Goal: Information Seeking & Learning: Check status

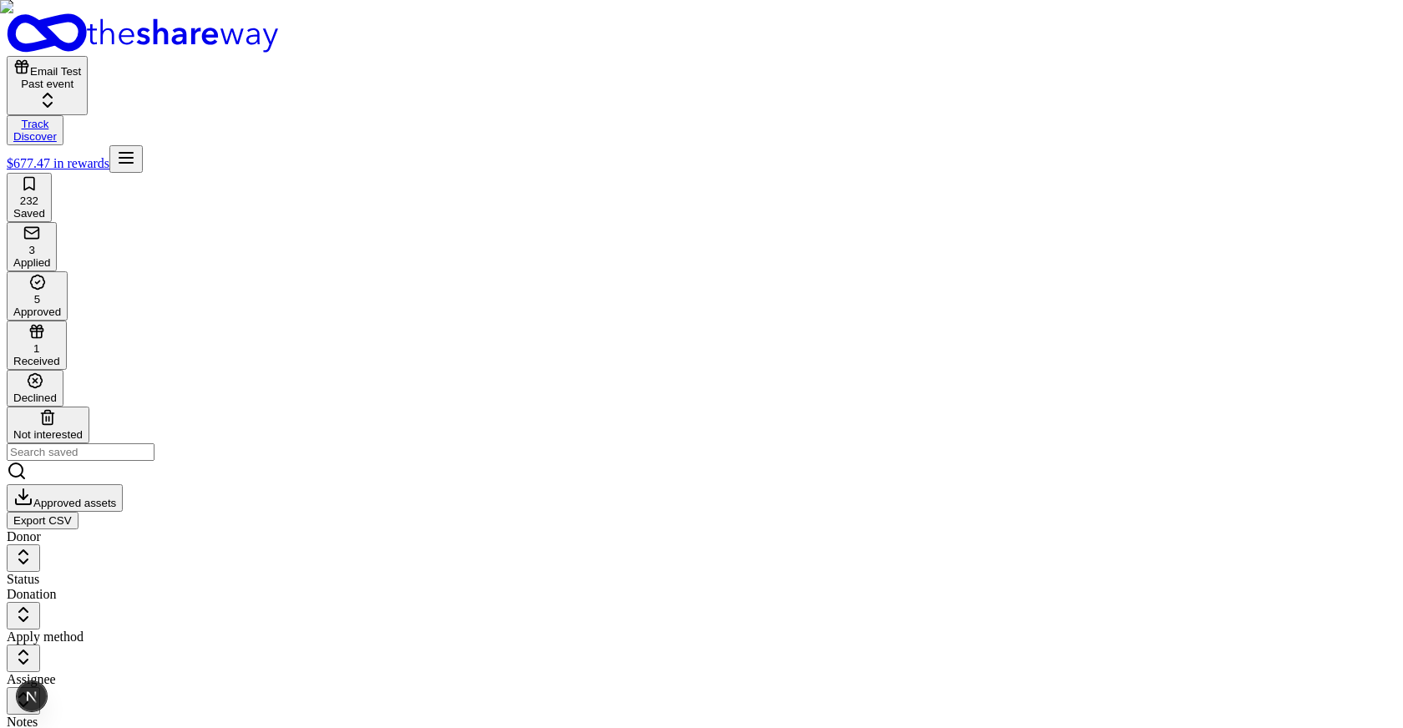
click at [88, 56] on button "Email Test Past event" at bounding box center [47, 85] width 81 height 59
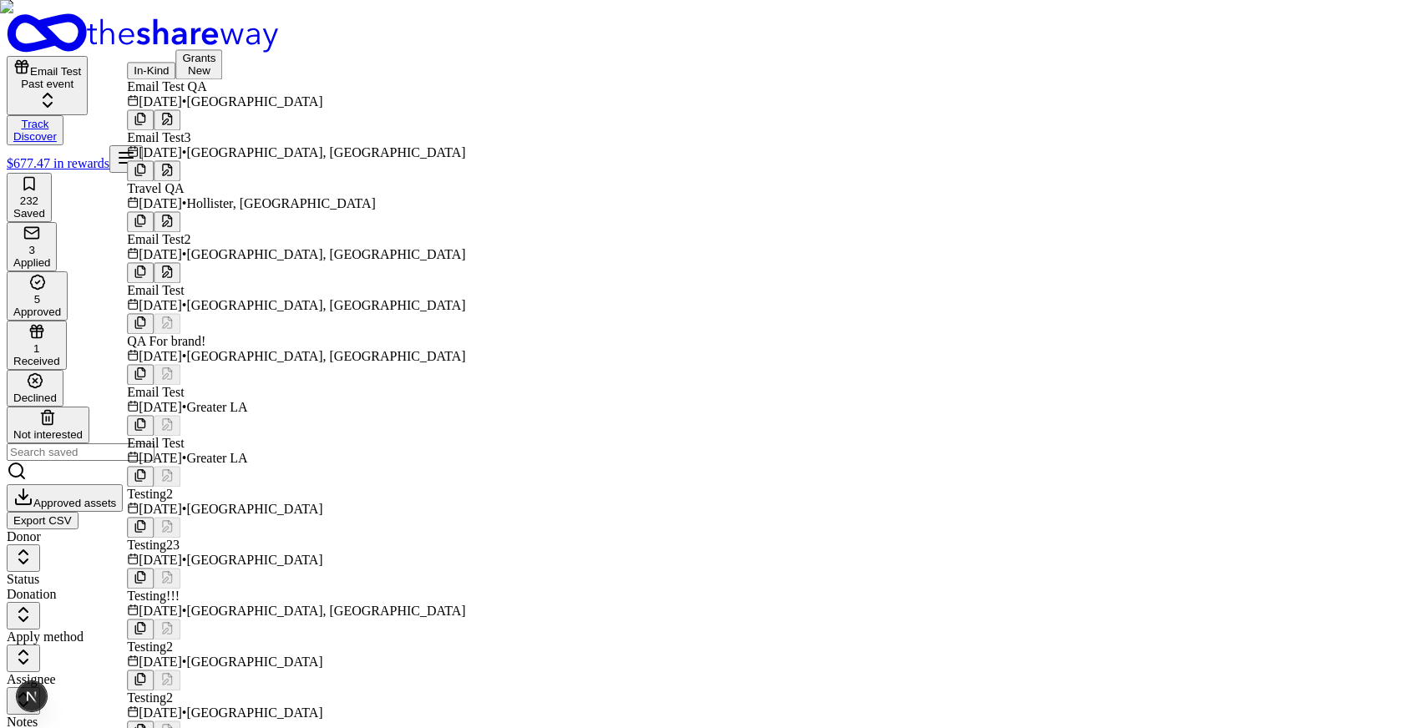
click at [192, 196] on div "Travel QA" at bounding box center [296, 188] width 338 height 15
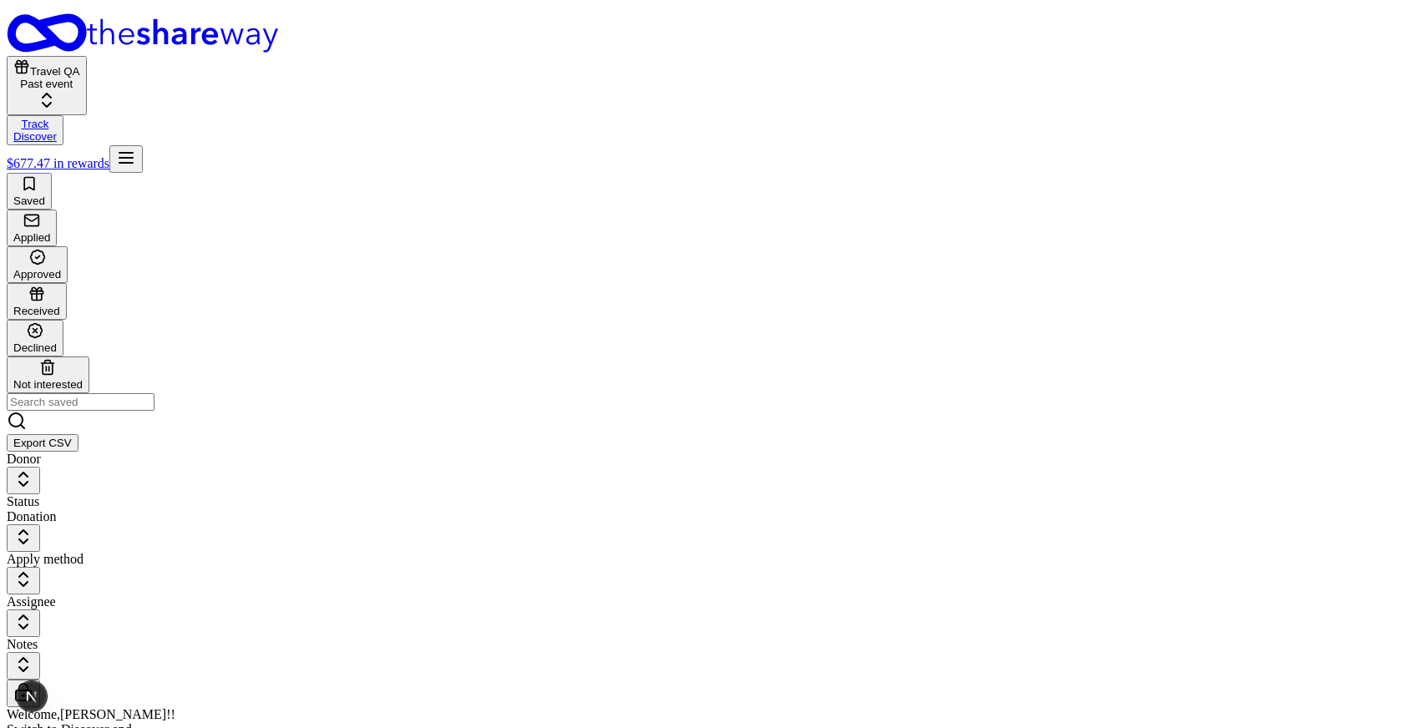
click at [43, 322] on icon "button" at bounding box center [35, 330] width 17 height 17
click at [37, 291] on icon "button" at bounding box center [37, 295] width 0 height 9
click at [61, 249] on div "button" at bounding box center [37, 258] width 48 height 19
click at [50, 212] on div "button" at bounding box center [31, 221] width 37 height 19
click at [61, 249] on div "Approved" at bounding box center [37, 265] width 48 height 32
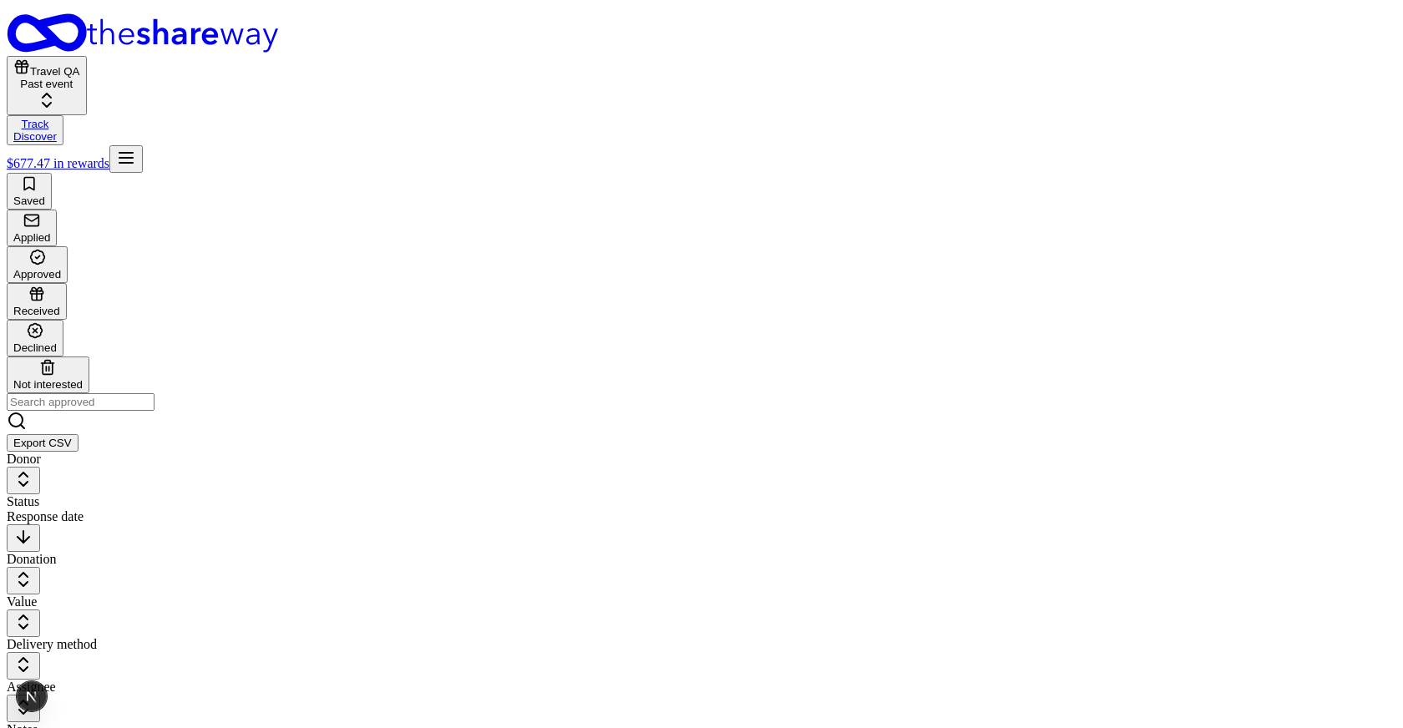
click at [60, 286] on div "button" at bounding box center [36, 295] width 47 height 19
click at [40, 212] on icon "button" at bounding box center [31, 220] width 17 height 17
click at [87, 56] on button "Travel QA Past event" at bounding box center [47, 85] width 80 height 59
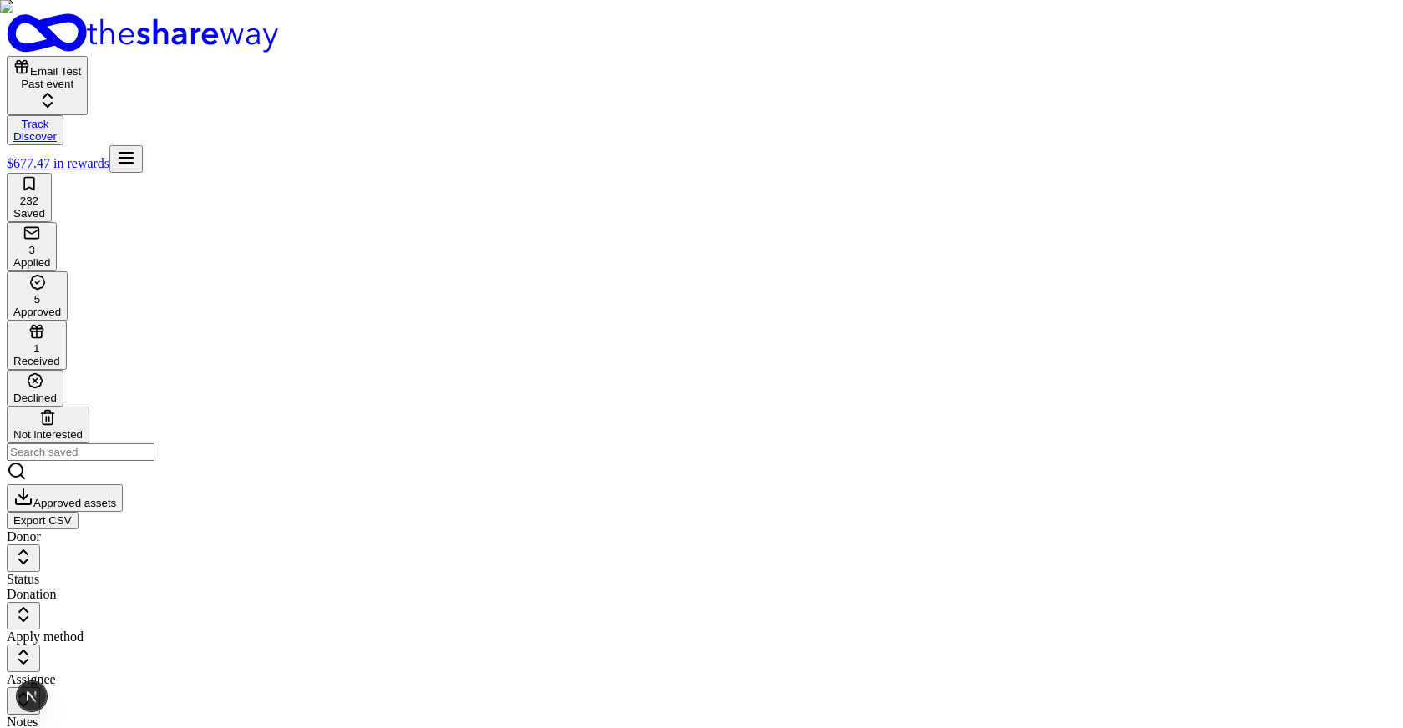
click at [88, 56] on button "Email Test Past event" at bounding box center [47, 85] width 81 height 59
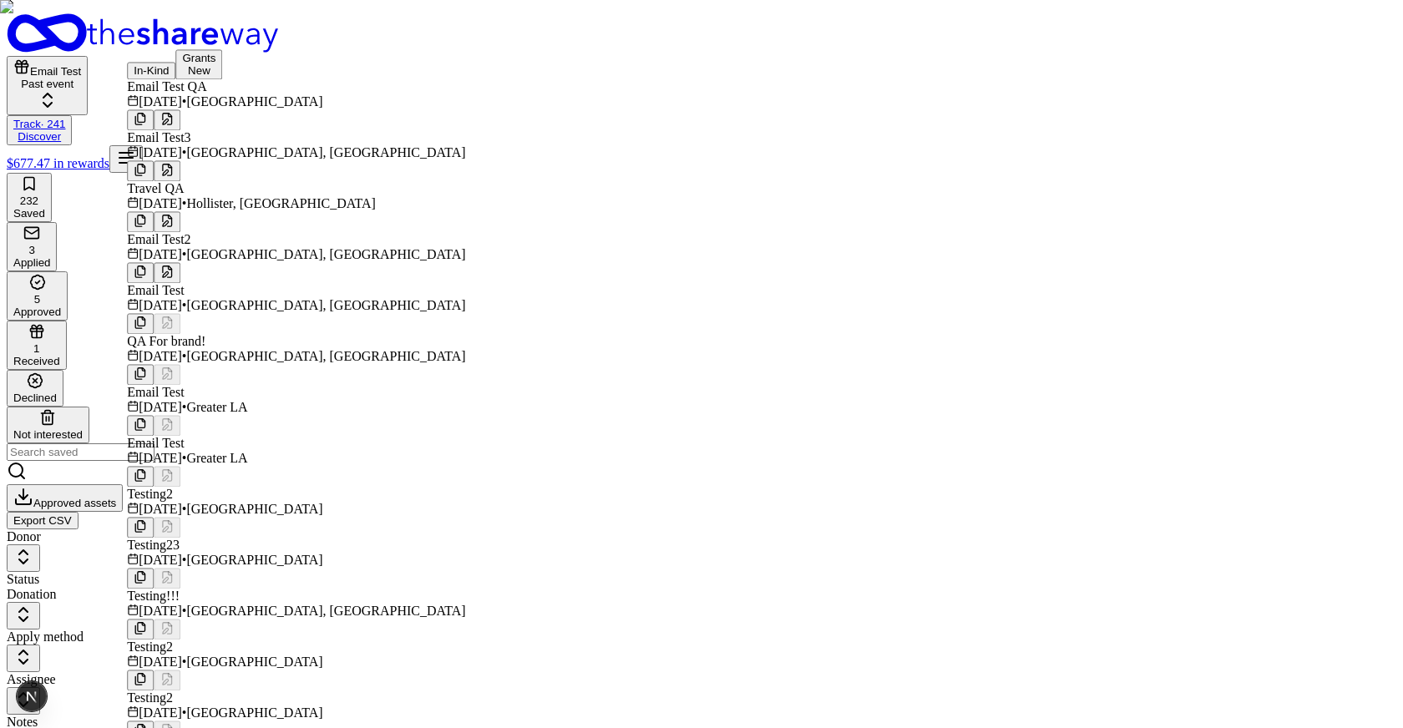
click at [176, 196] on div "Travel QA" at bounding box center [296, 188] width 338 height 15
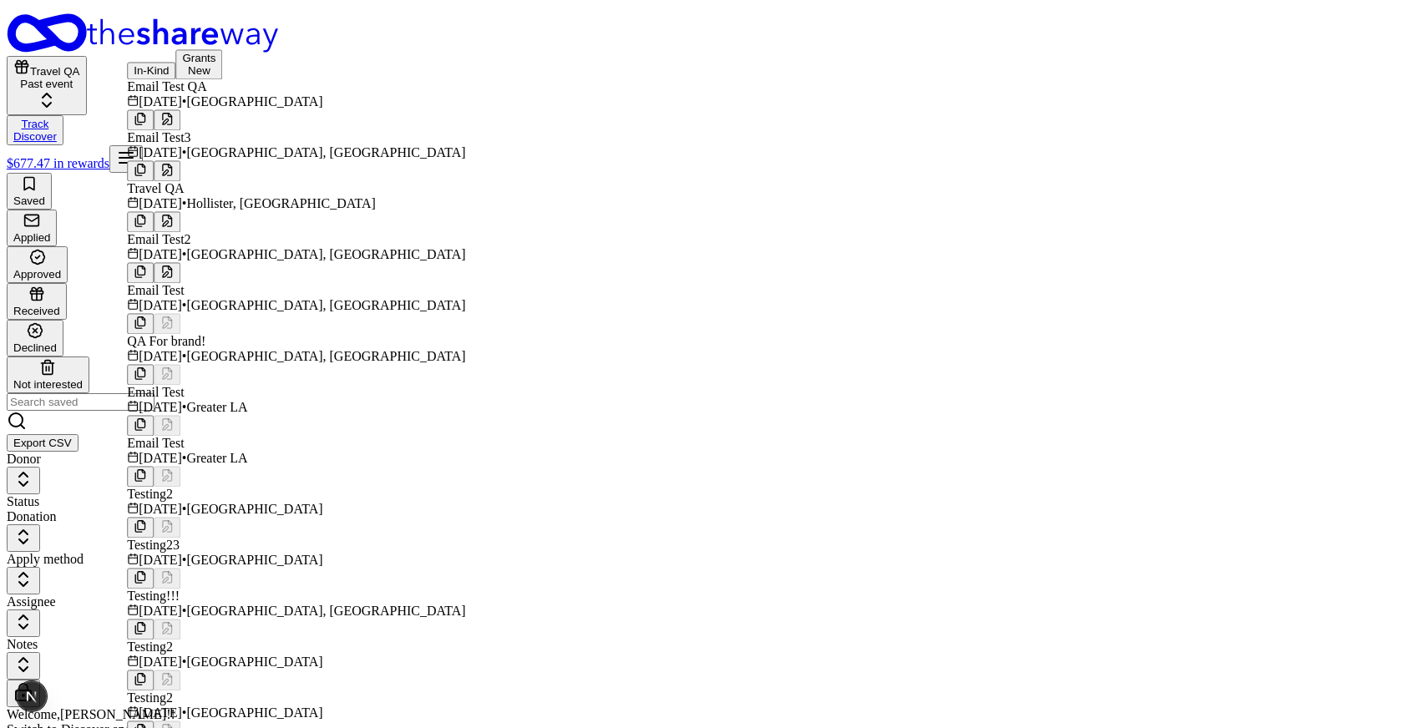
click at [599, 173] on div "Saved Applied Approved Received Declined Not interested Export CSV" at bounding box center [701, 312] width 1389 height 279
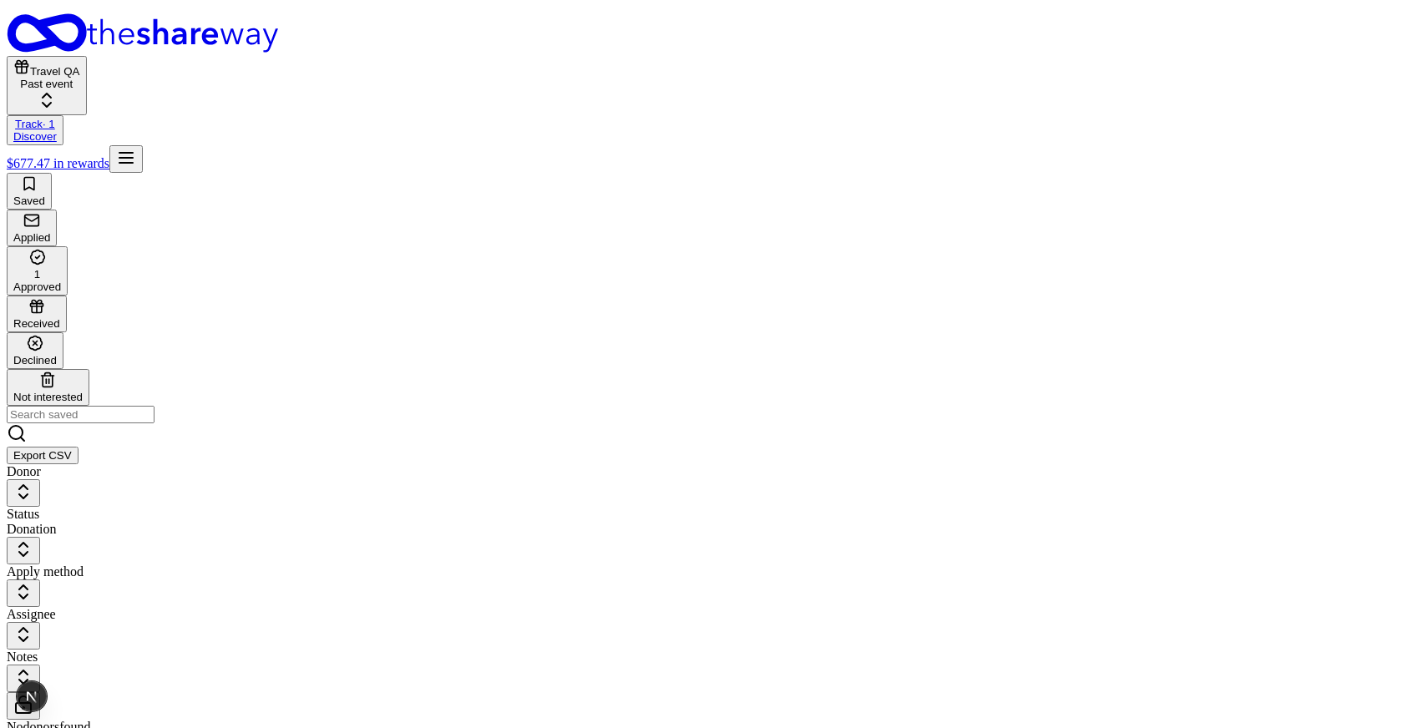
click at [61, 249] on div "1" at bounding box center [37, 265] width 48 height 32
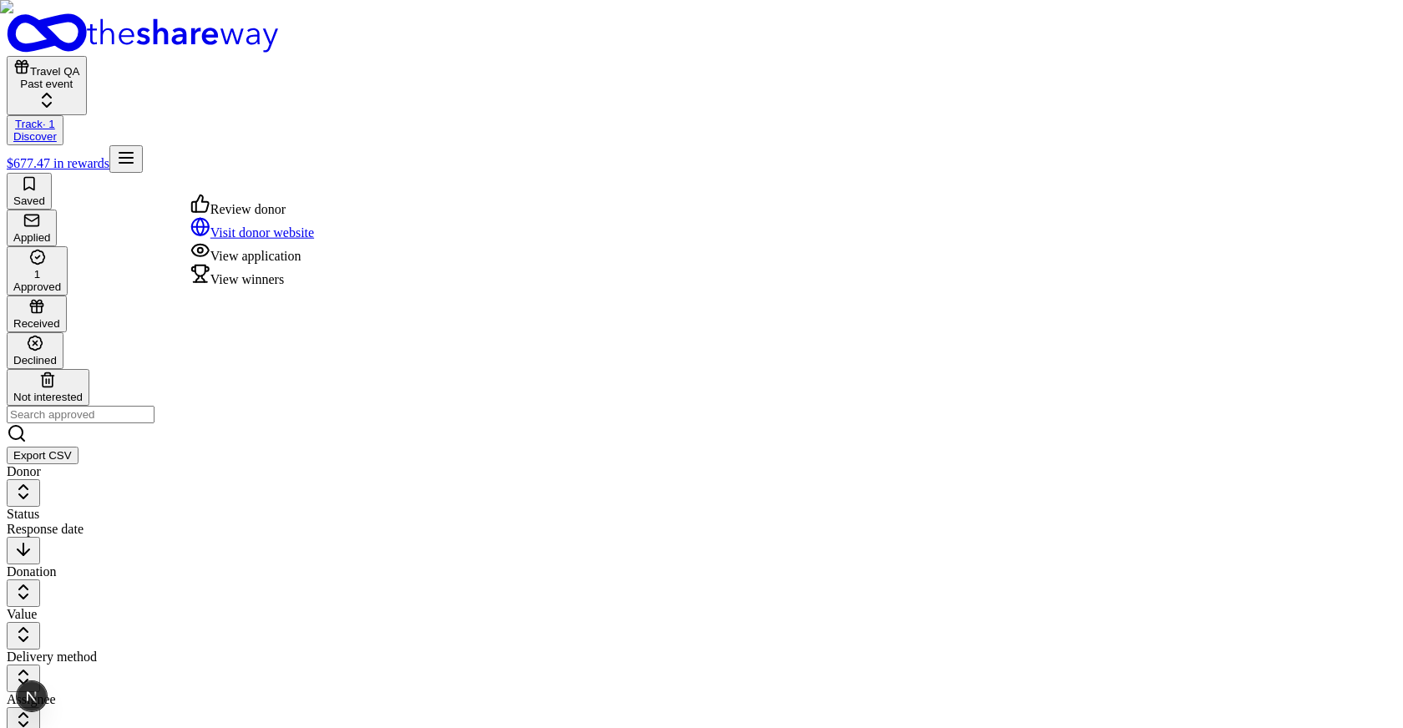
click at [266, 287] on div "View winners" at bounding box center [252, 275] width 124 height 23
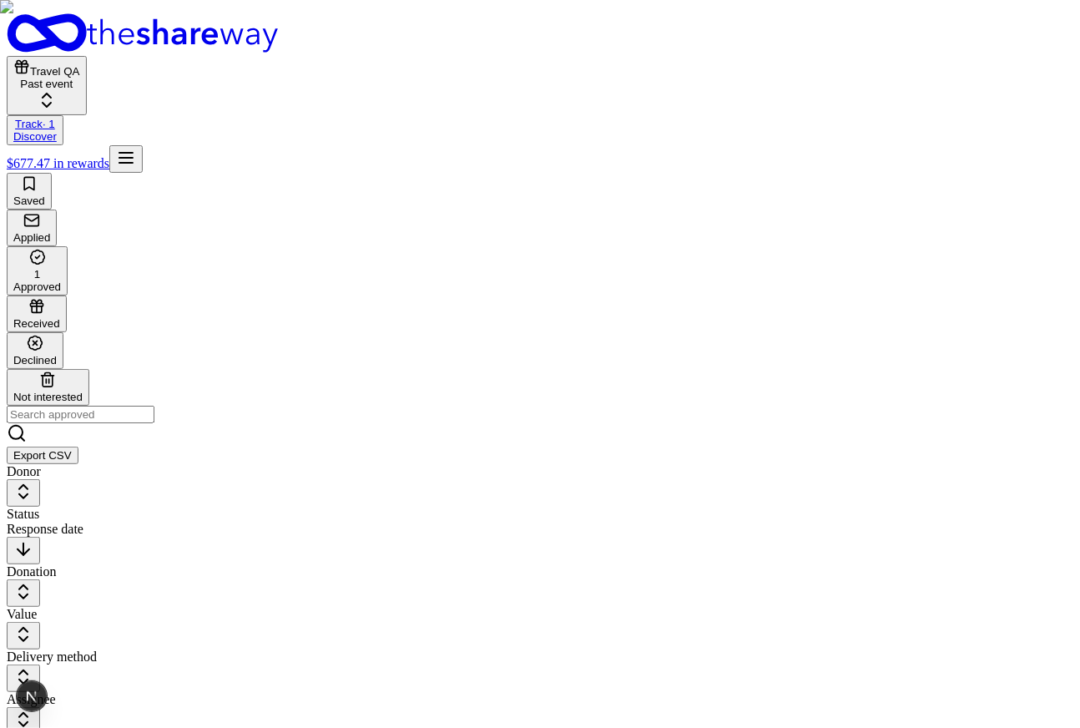
click at [240, 307] on div "View winners" at bounding box center [226, 295] width 124 height 23
click at [310, 206] on body "Travel QA Past event Track · 1 Discover $677.47 in rewards Saved Applied 1 Appr…" at bounding box center [540, 543] width 1067 height 1061
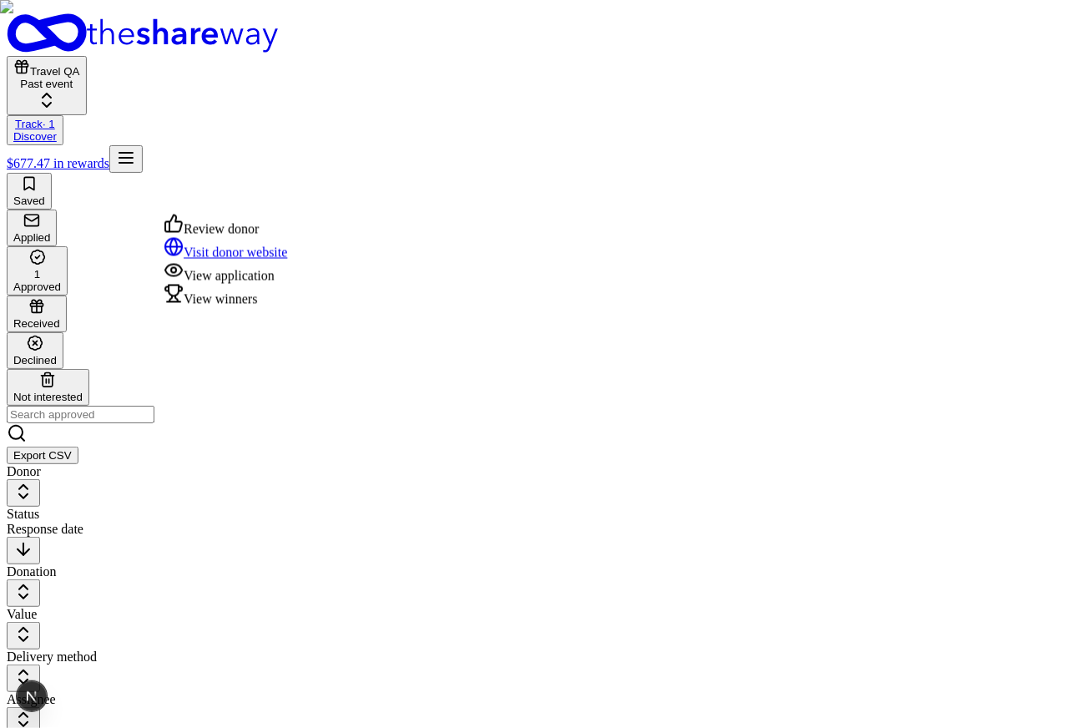
click at [248, 307] on div "View winners" at bounding box center [226, 295] width 124 height 23
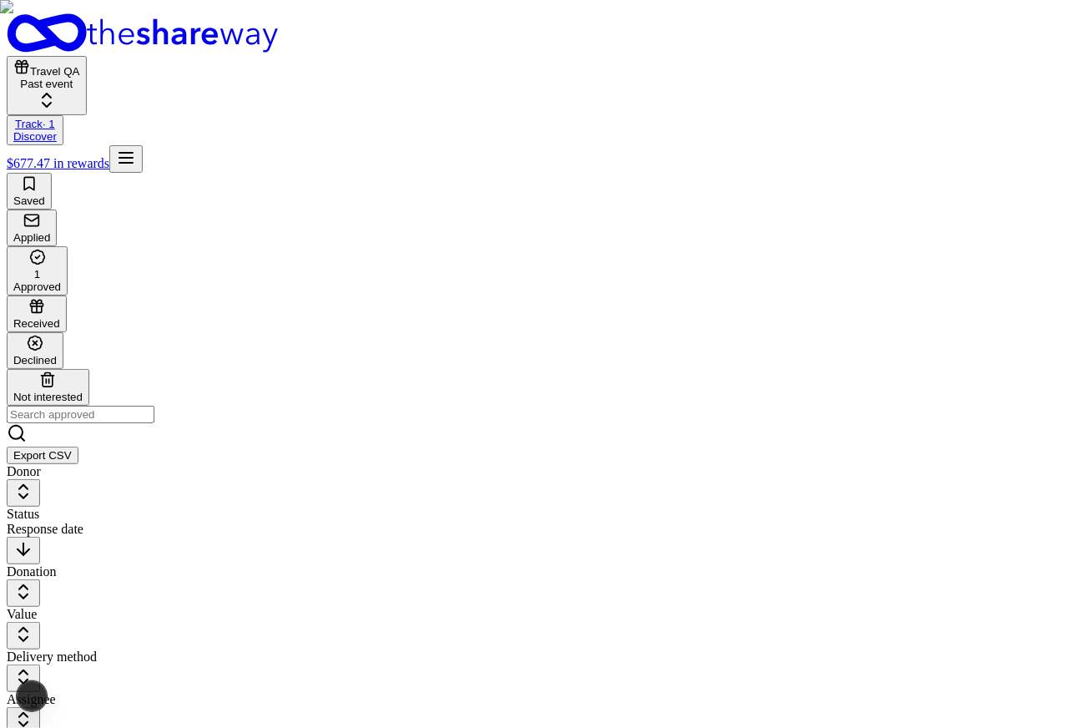
click at [265, 307] on div "View winners" at bounding box center [226, 295] width 124 height 23
click at [310, 208] on body "Travel QA Past event Track · 1 Discover $677.47 in rewards Saved Applied 1 Appr…" at bounding box center [540, 543] width 1067 height 1061
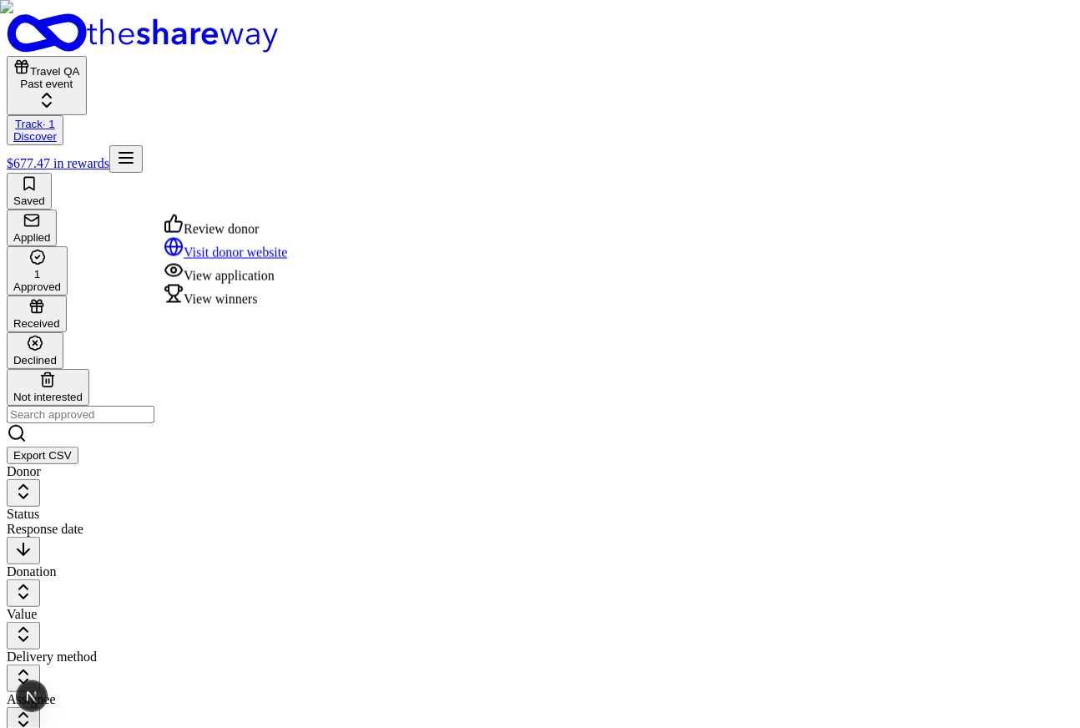
click at [271, 307] on div "View winners" at bounding box center [226, 295] width 124 height 23
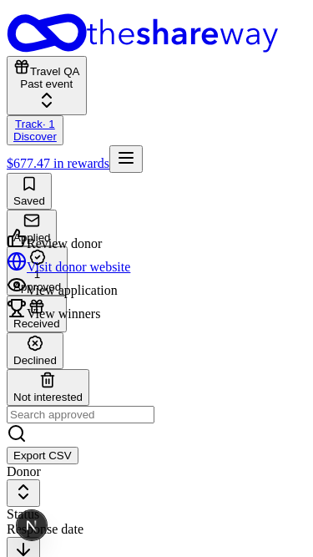
click at [40, 321] on div "View winners" at bounding box center [69, 309] width 124 height 23
click at [55, 321] on div "View winners" at bounding box center [69, 309] width 124 height 23
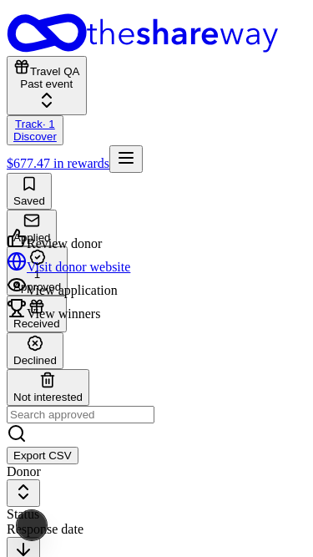
click at [58, 321] on div "View winners" at bounding box center [69, 309] width 124 height 23
click at [68, 321] on div "View winners" at bounding box center [69, 309] width 124 height 23
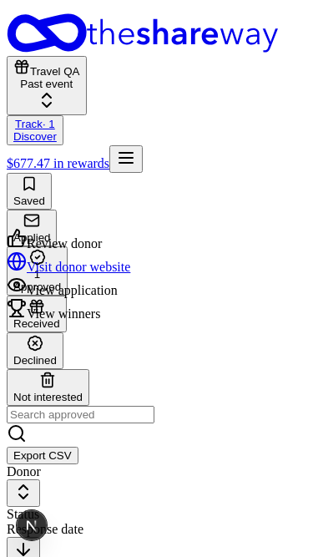
click at [40, 321] on div "View winners" at bounding box center [69, 309] width 124 height 23
